Goal: Task Accomplishment & Management: Manage account settings

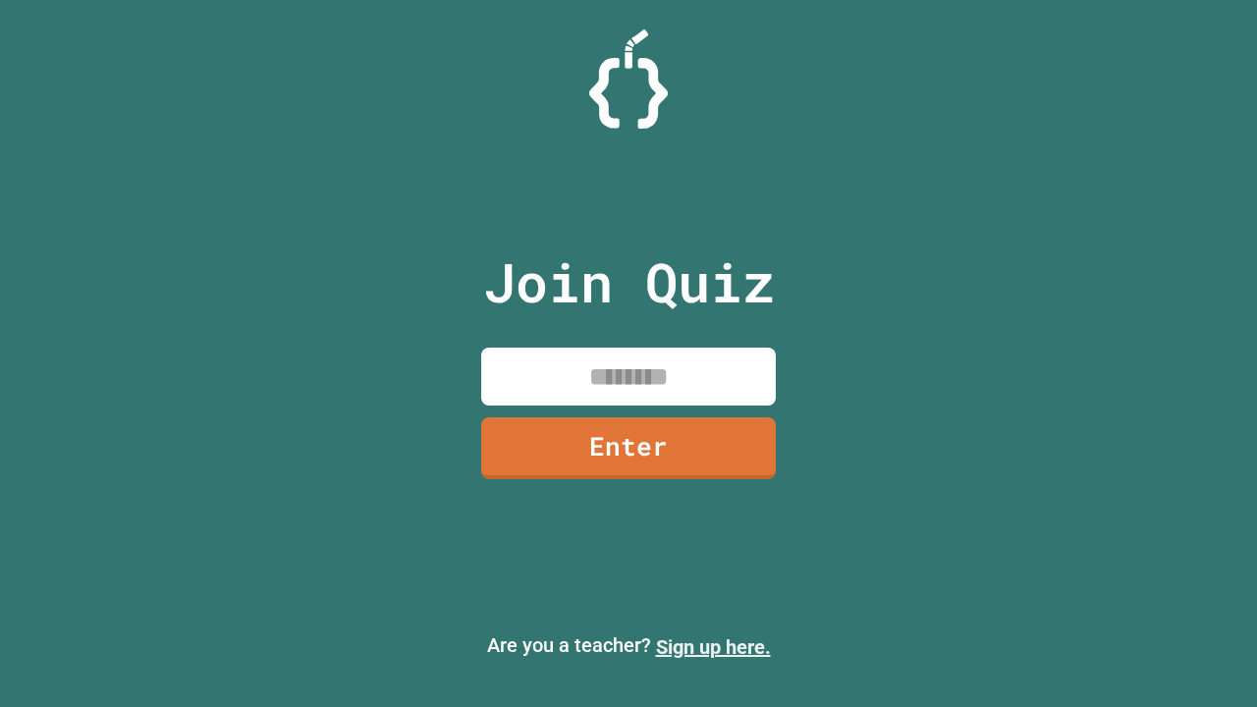
click at [713, 647] on link "Sign up here." at bounding box center [713, 647] width 115 height 24
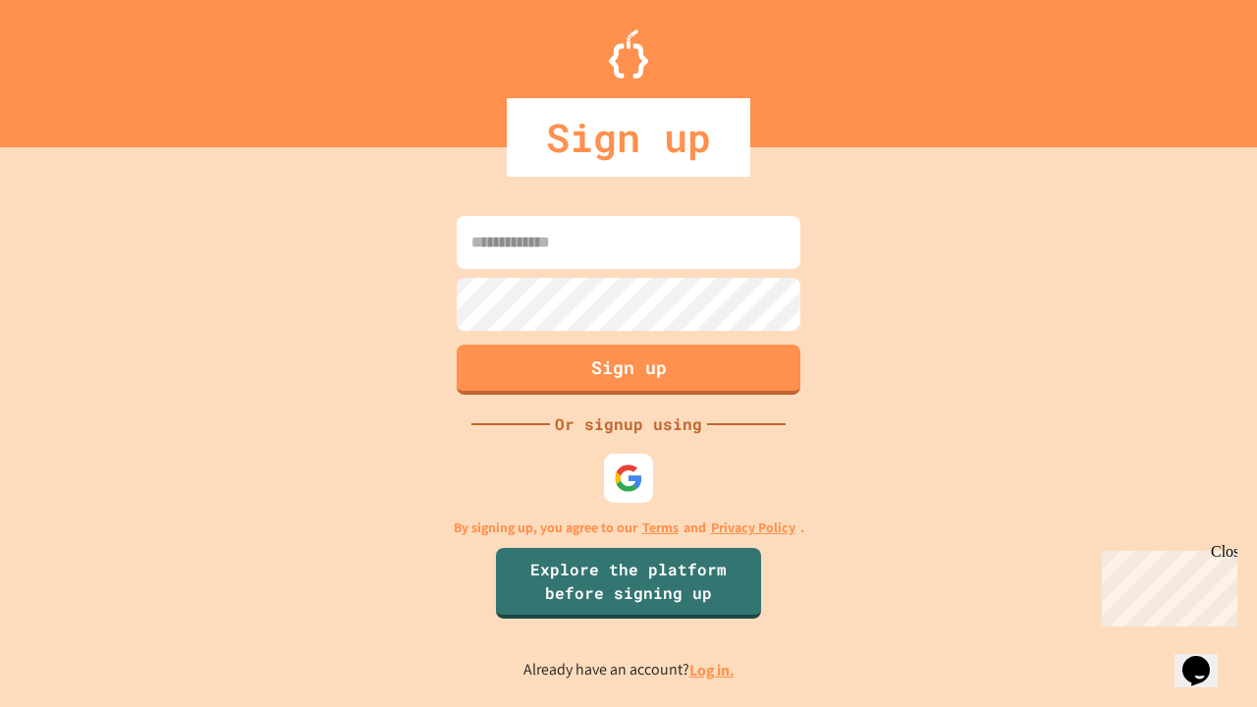
click at [713, 670] on link "Log in." at bounding box center [711, 670] width 45 height 21
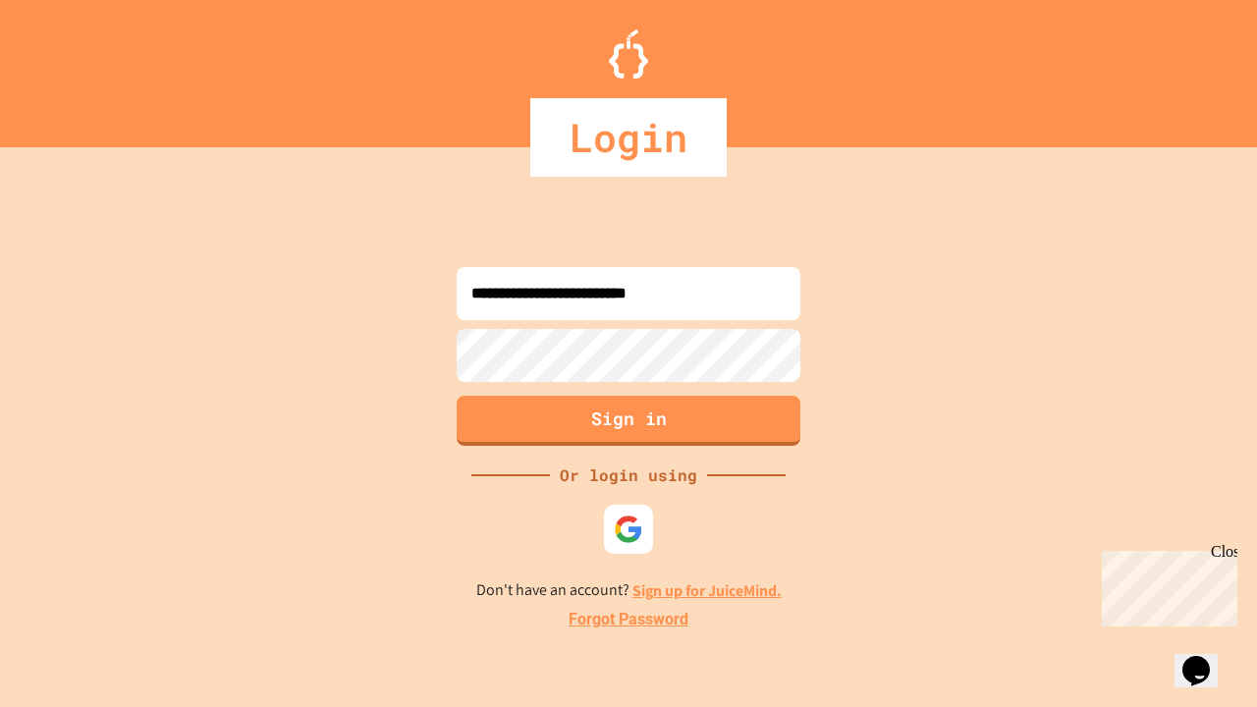
type input "**********"
